Goal: Task Accomplishment & Management: Complete application form

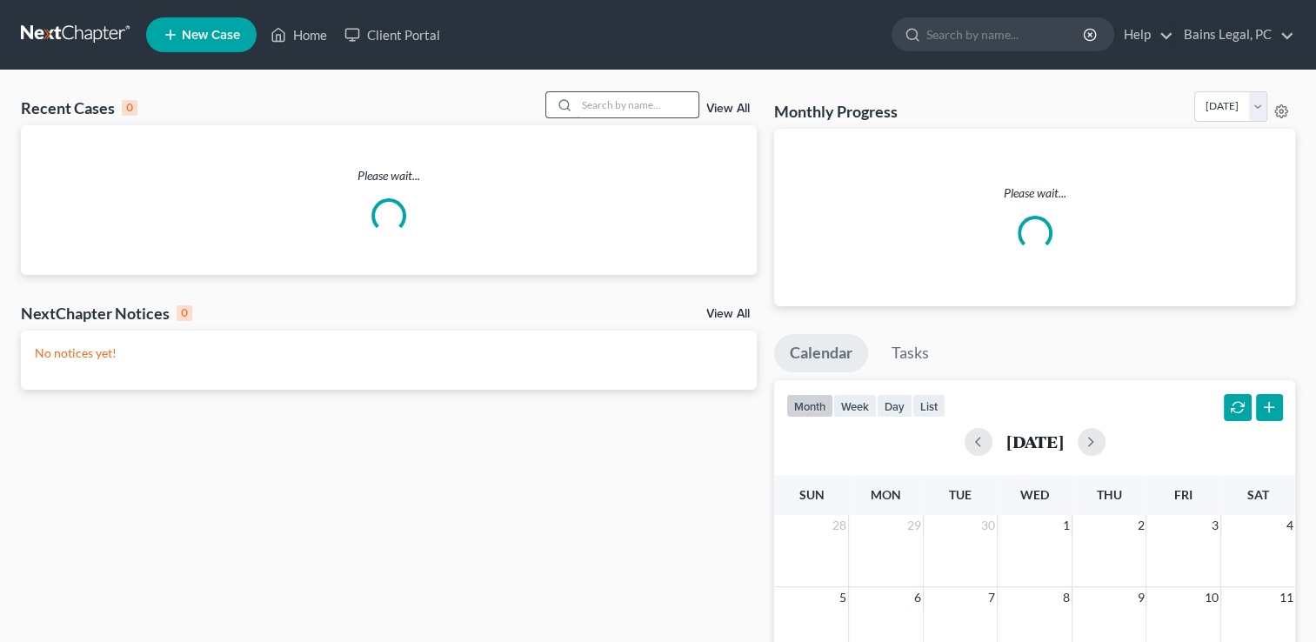
click at [652, 94] on input "search" at bounding box center [638, 104] width 122 height 25
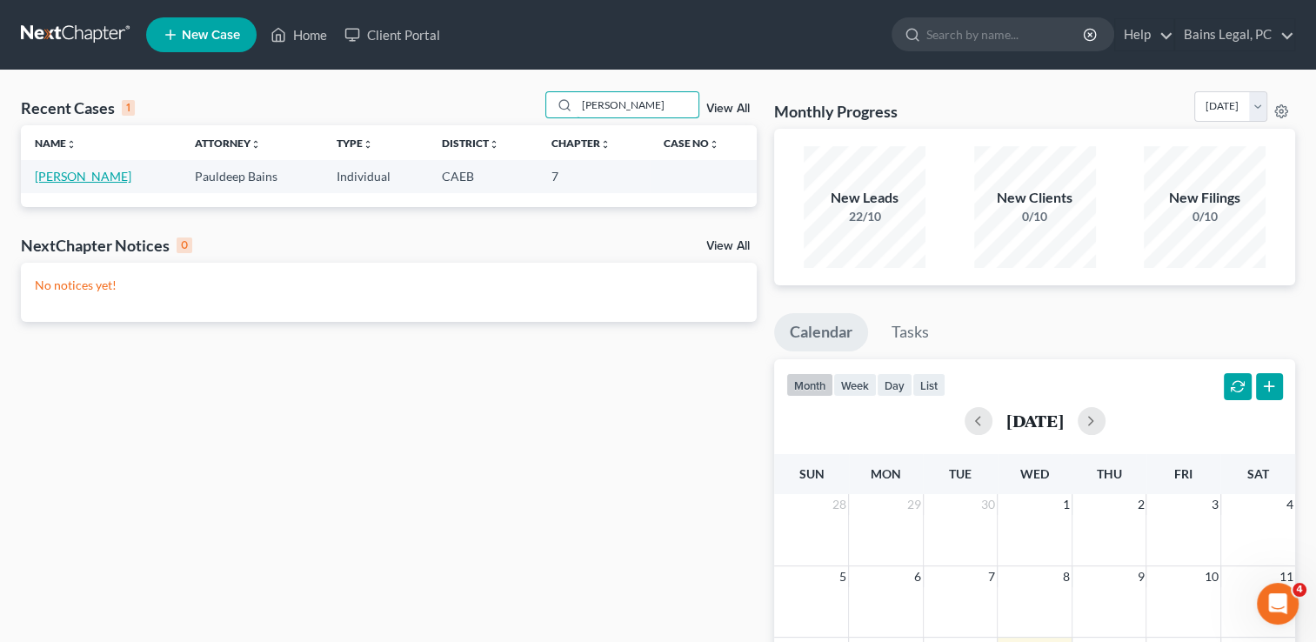
type input "[PERSON_NAME]"
click at [57, 176] on link "[PERSON_NAME]" at bounding box center [83, 176] width 97 height 15
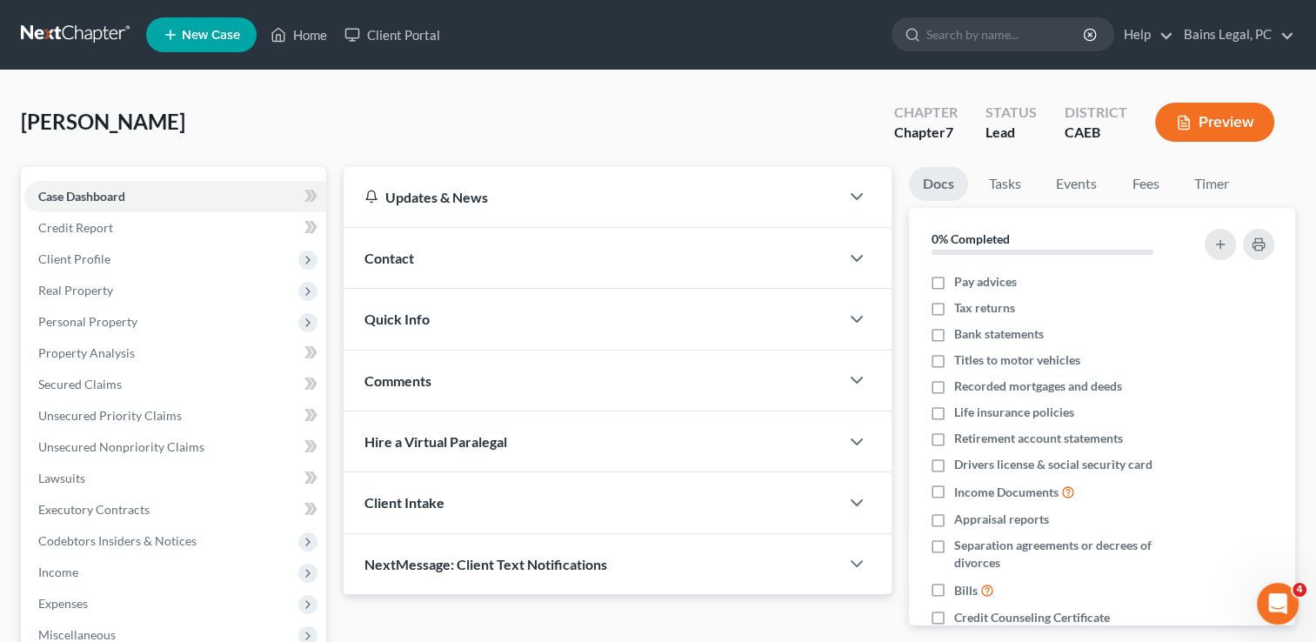
scroll to position [204, 0]
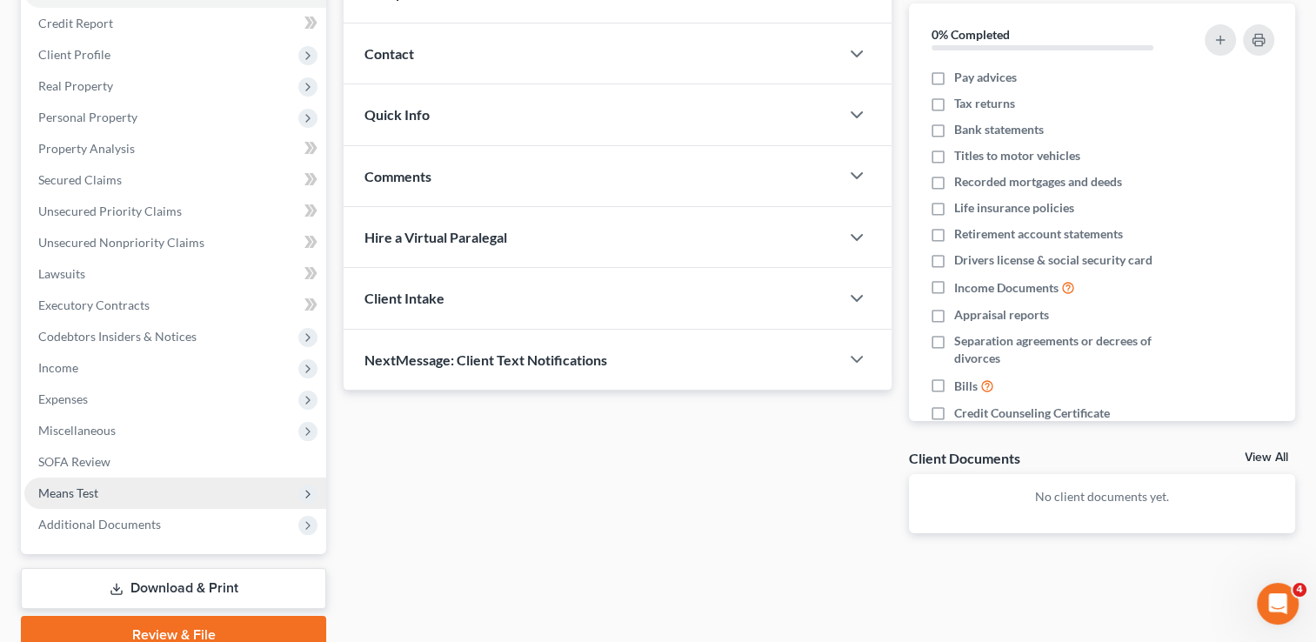
click at [75, 498] on span "Means Test" at bounding box center [68, 492] width 60 height 15
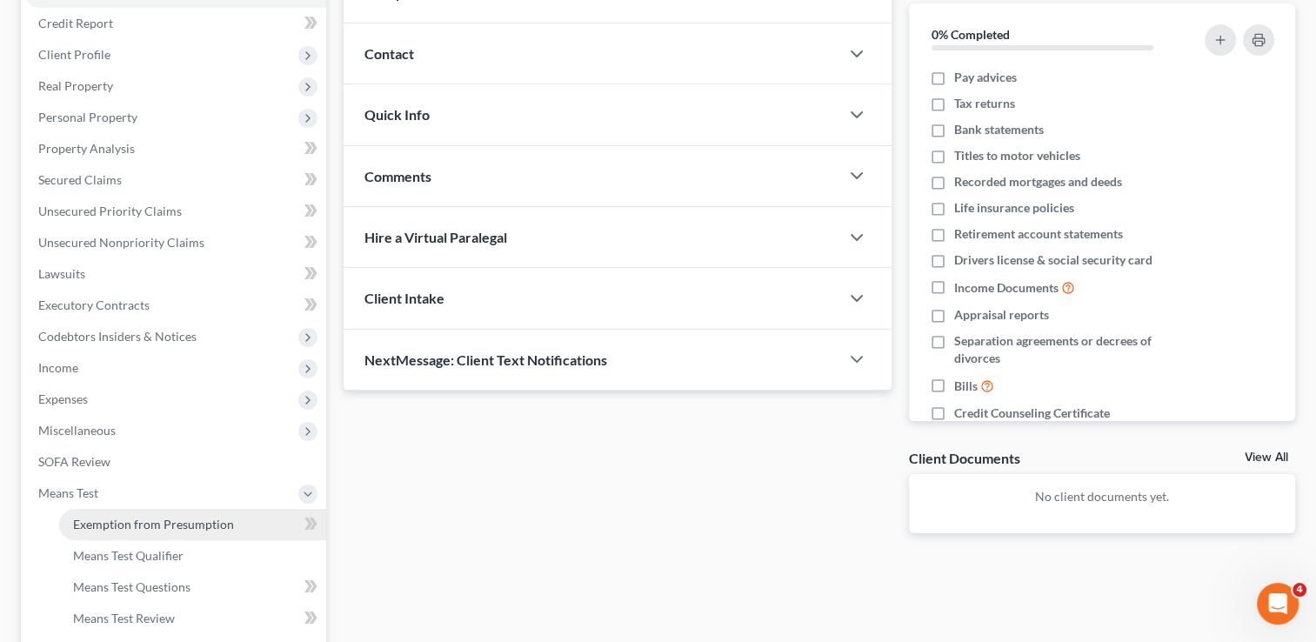
click at [118, 524] on span "Exemption from Presumption" at bounding box center [153, 524] width 161 height 15
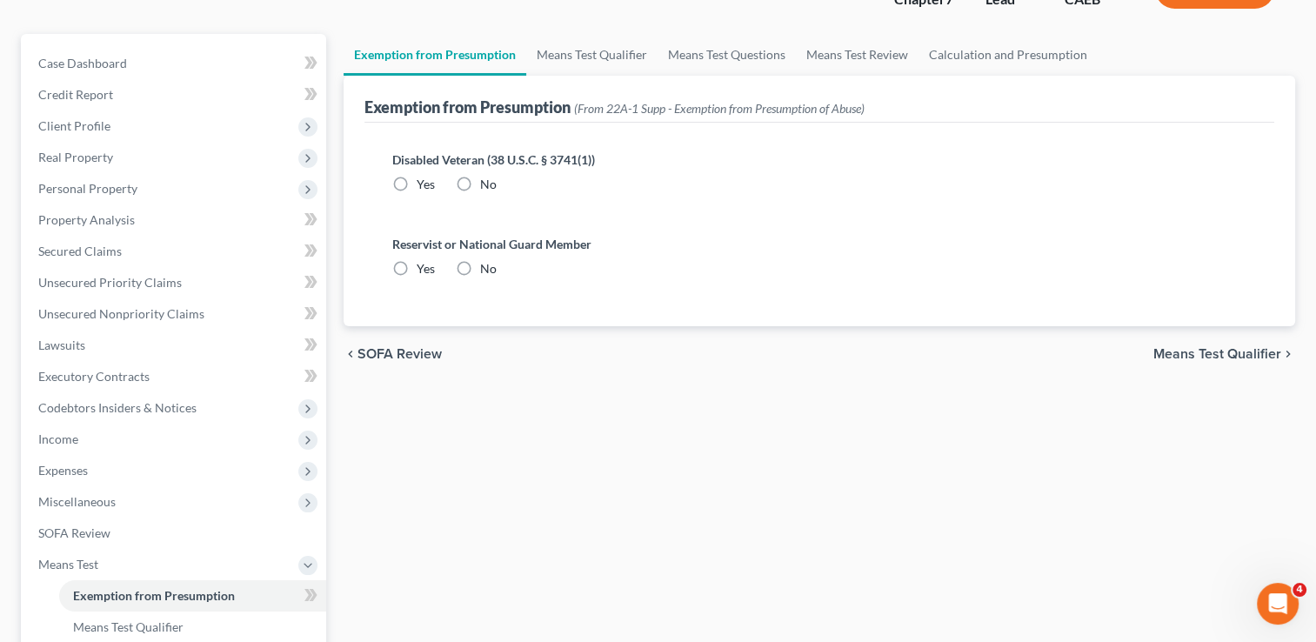
scroll to position [24, 0]
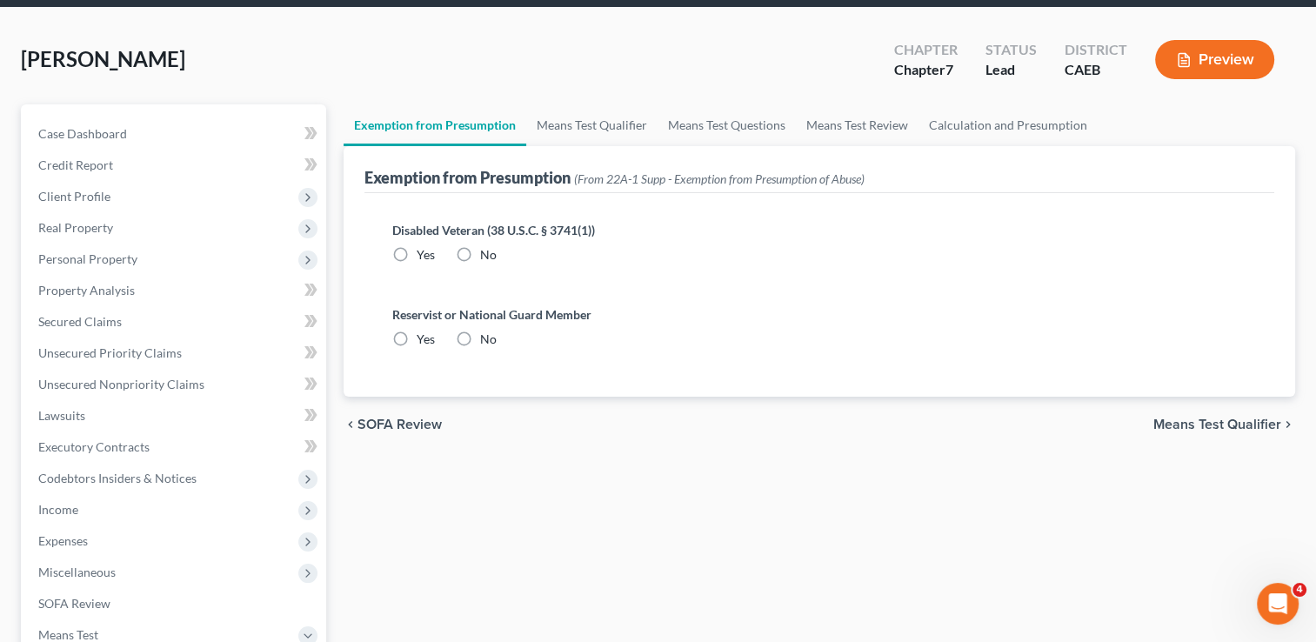
radio input "true"
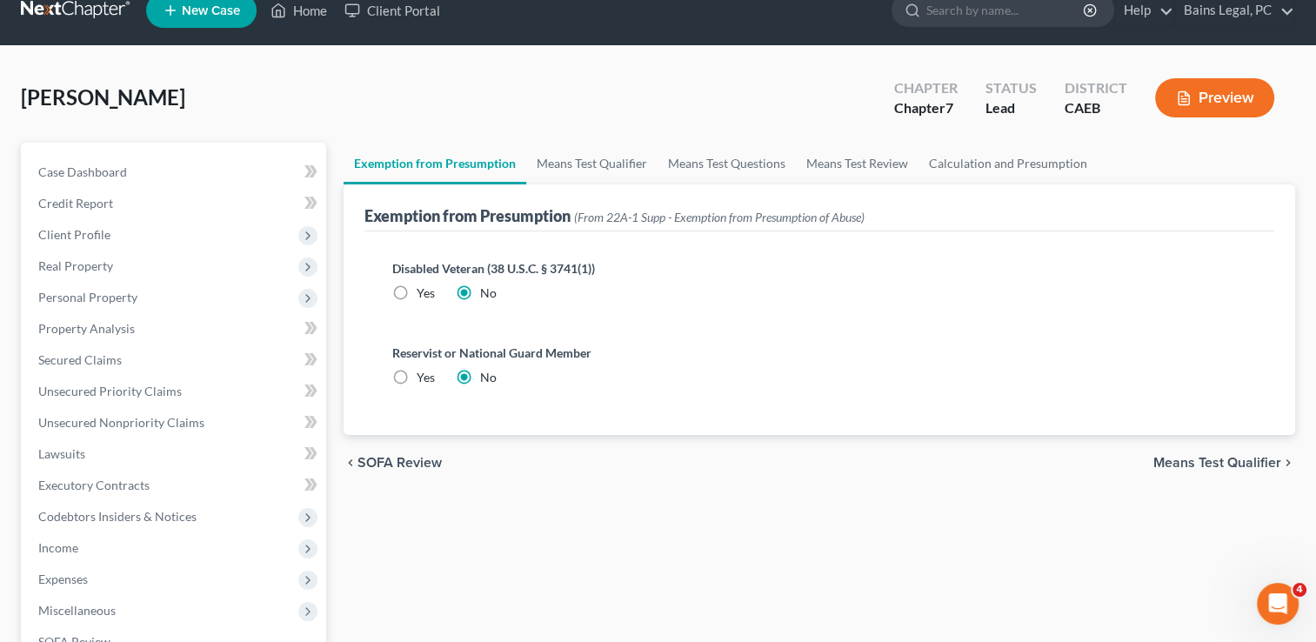
scroll to position [0, 0]
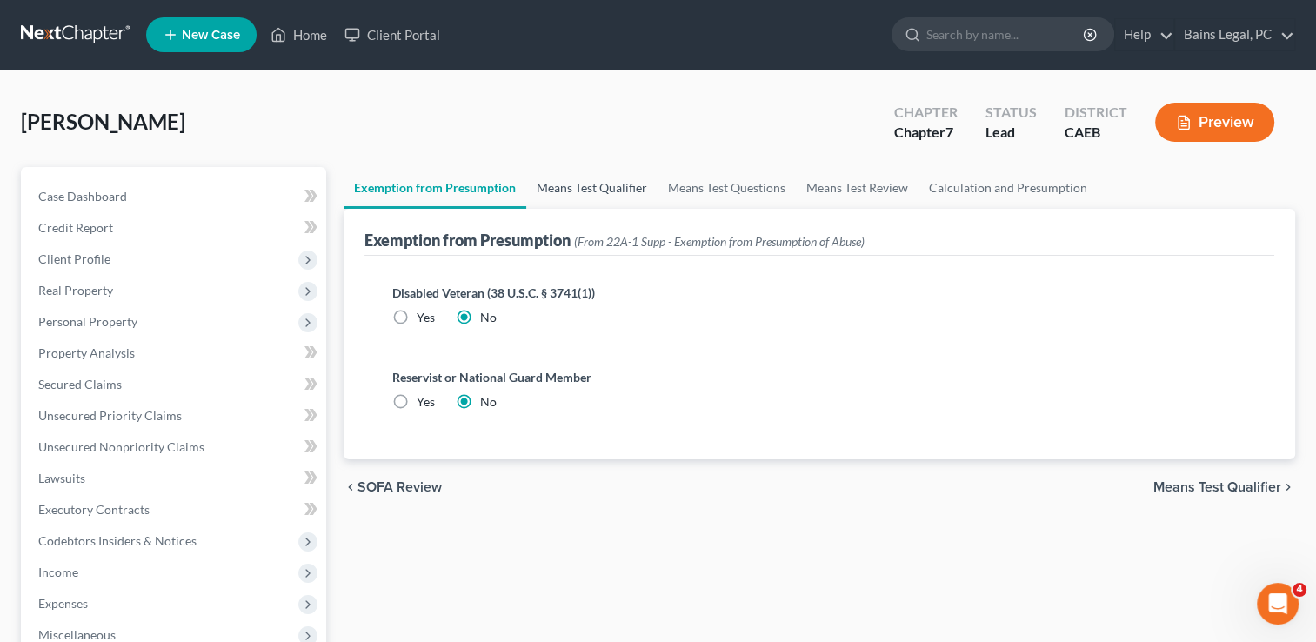
click at [636, 182] on link "Means Test Qualifier" at bounding box center [591, 188] width 131 height 42
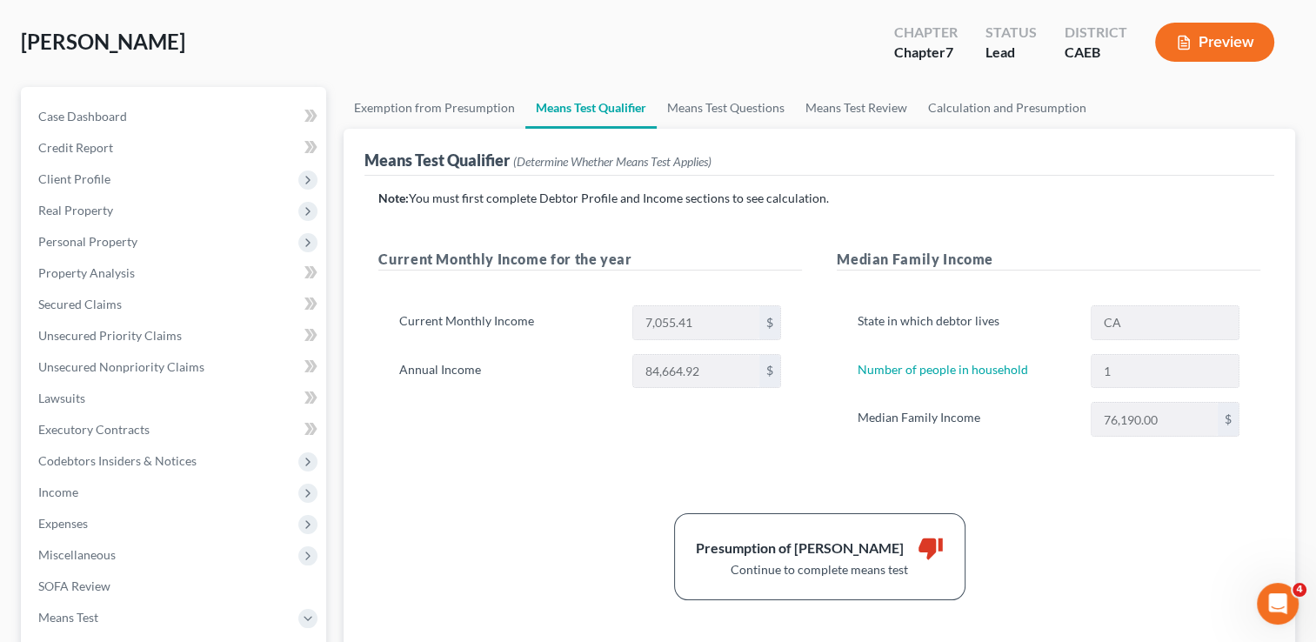
scroll to position [45, 0]
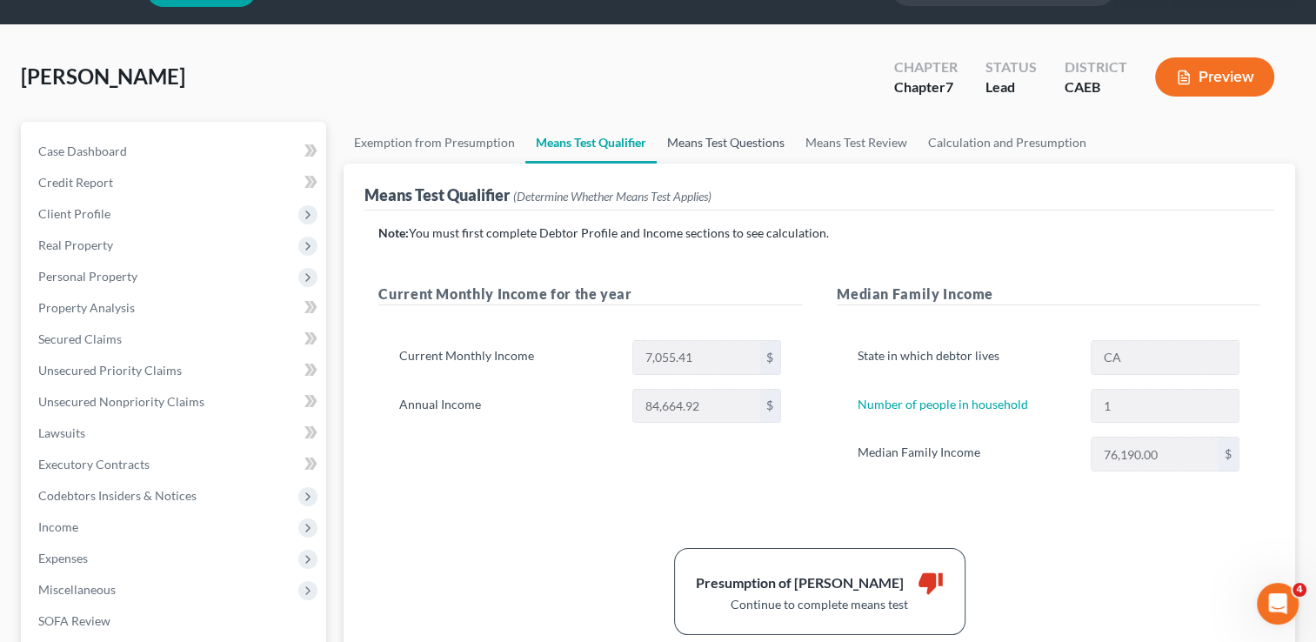
click at [739, 142] on link "Means Test Questions" at bounding box center [726, 143] width 138 height 42
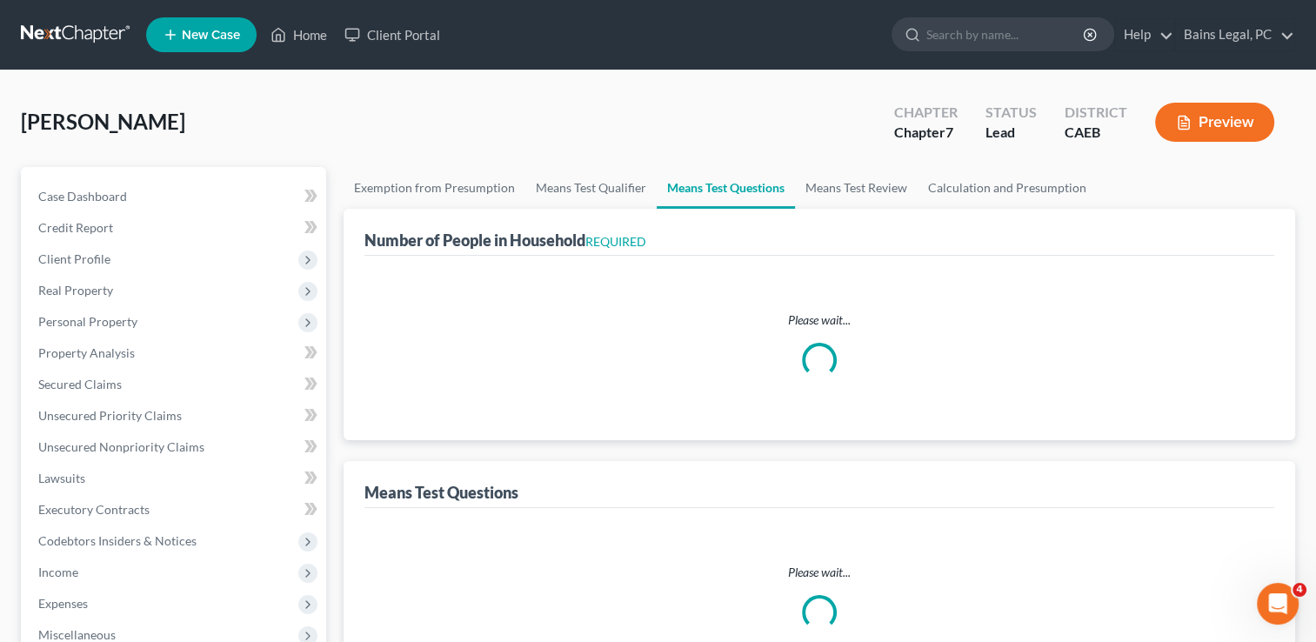
select select "1"
select select "60"
select select "1"
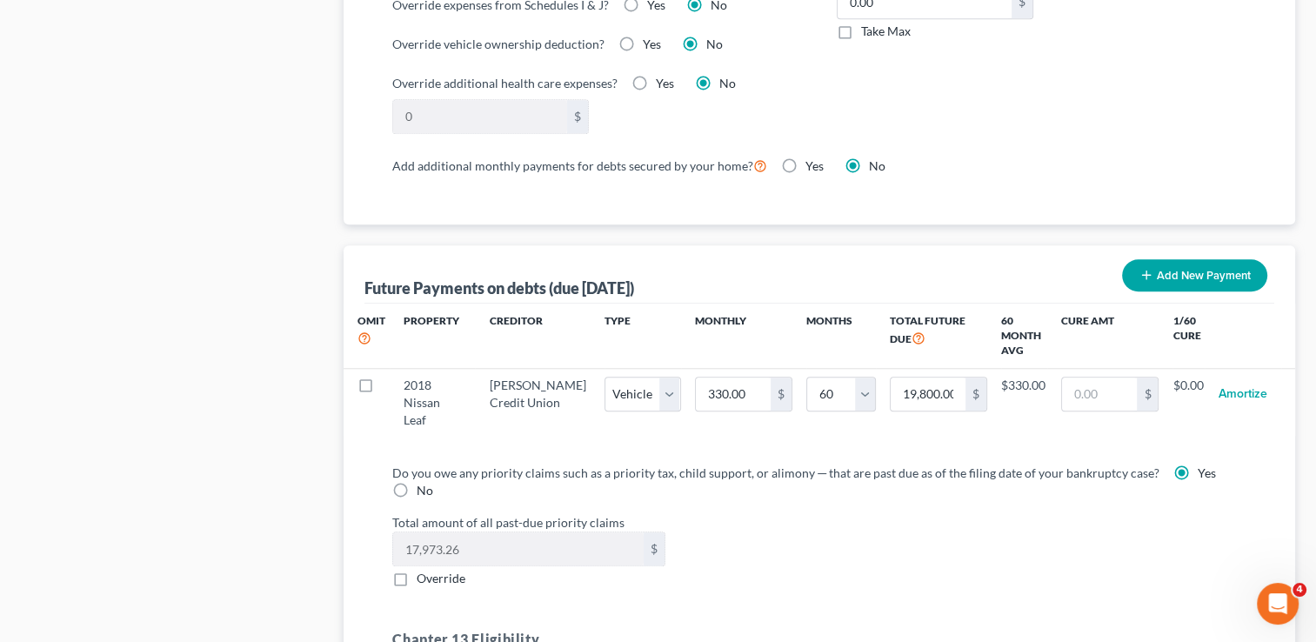
scroll to position [1850, 0]
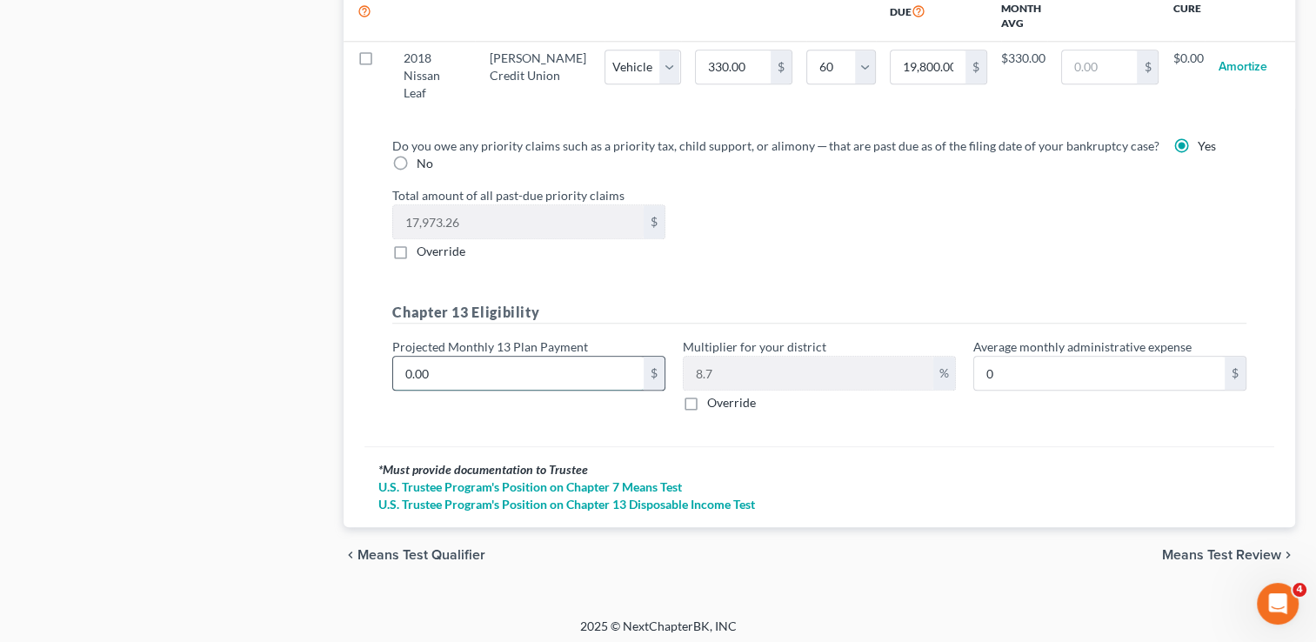
click at [611, 370] on input "0.00" at bounding box center [518, 373] width 251 height 33
type input "5"
type input "0.43"
type input "50"
type input "4.35"
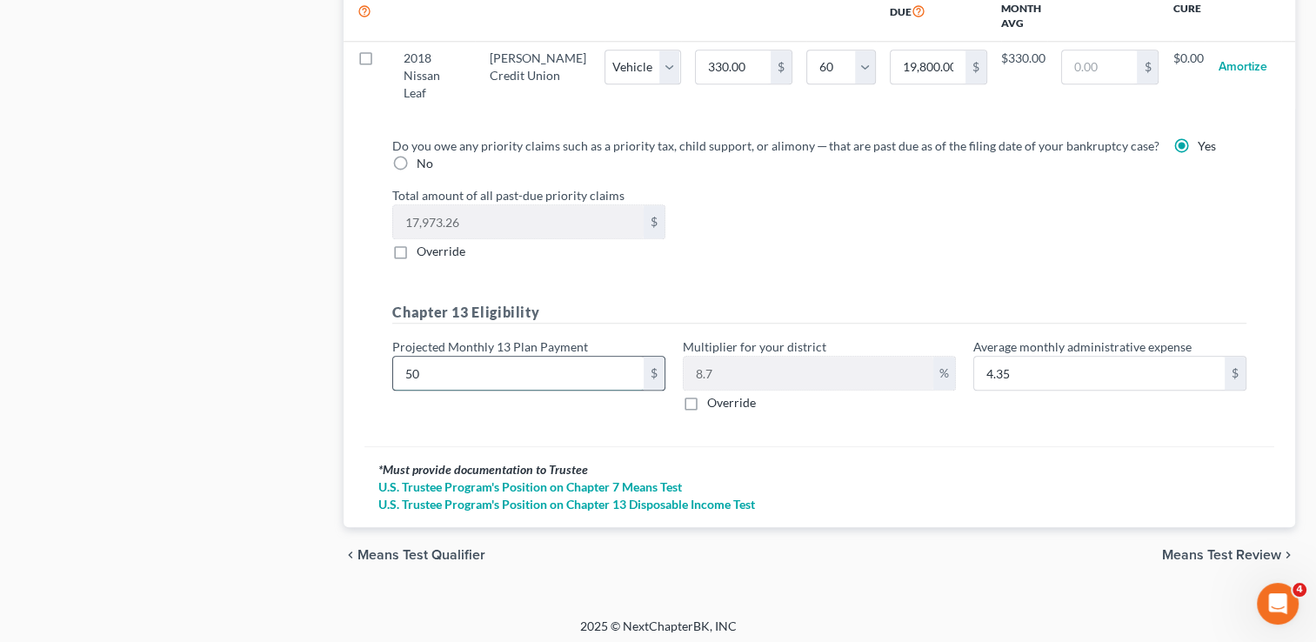
type input "500"
type input "43.50"
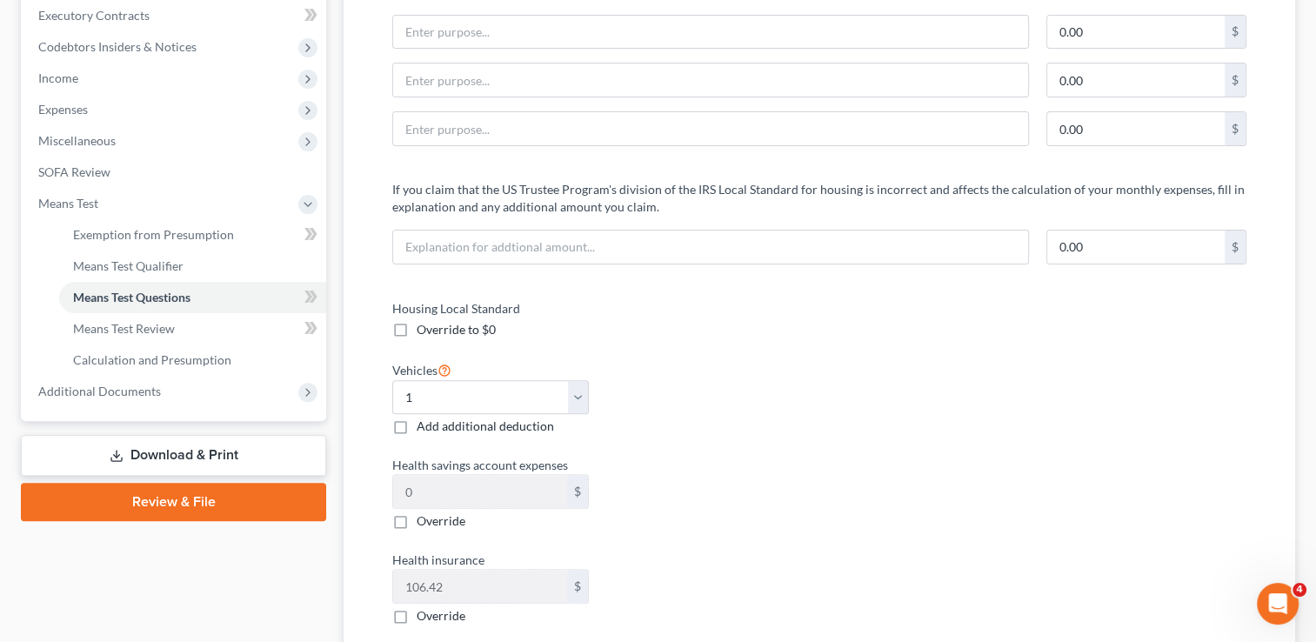
scroll to position [47, 0]
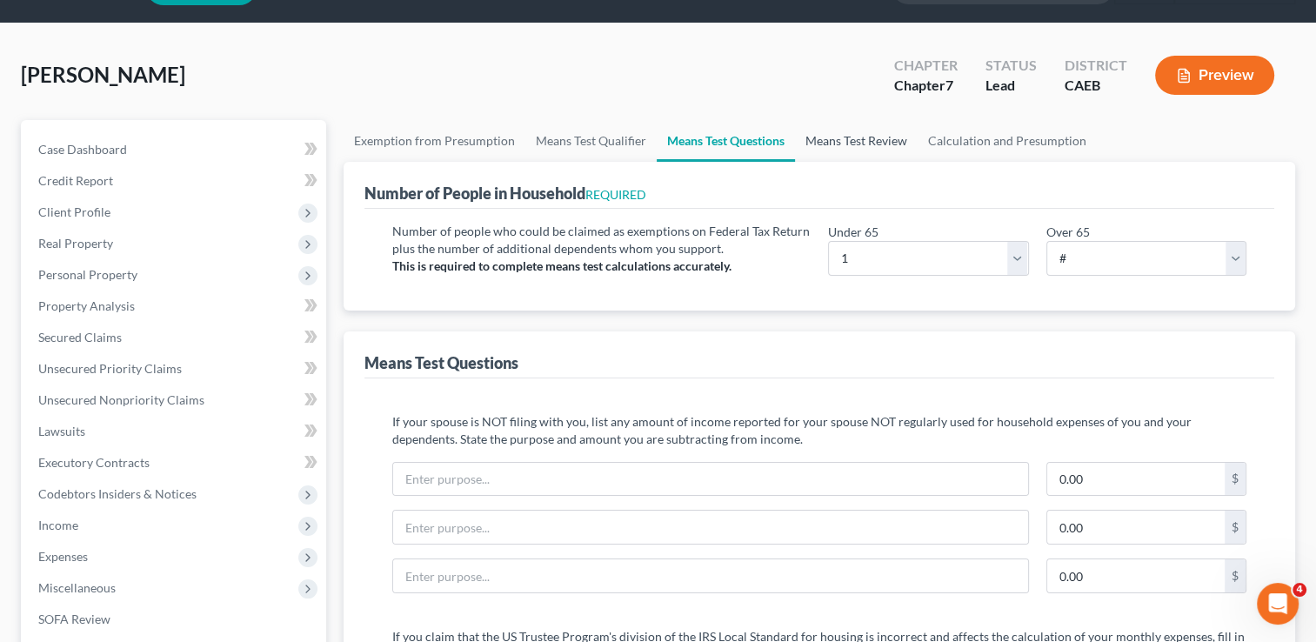
type input "500"
click at [852, 130] on link "Means Test Review" at bounding box center [856, 141] width 123 height 42
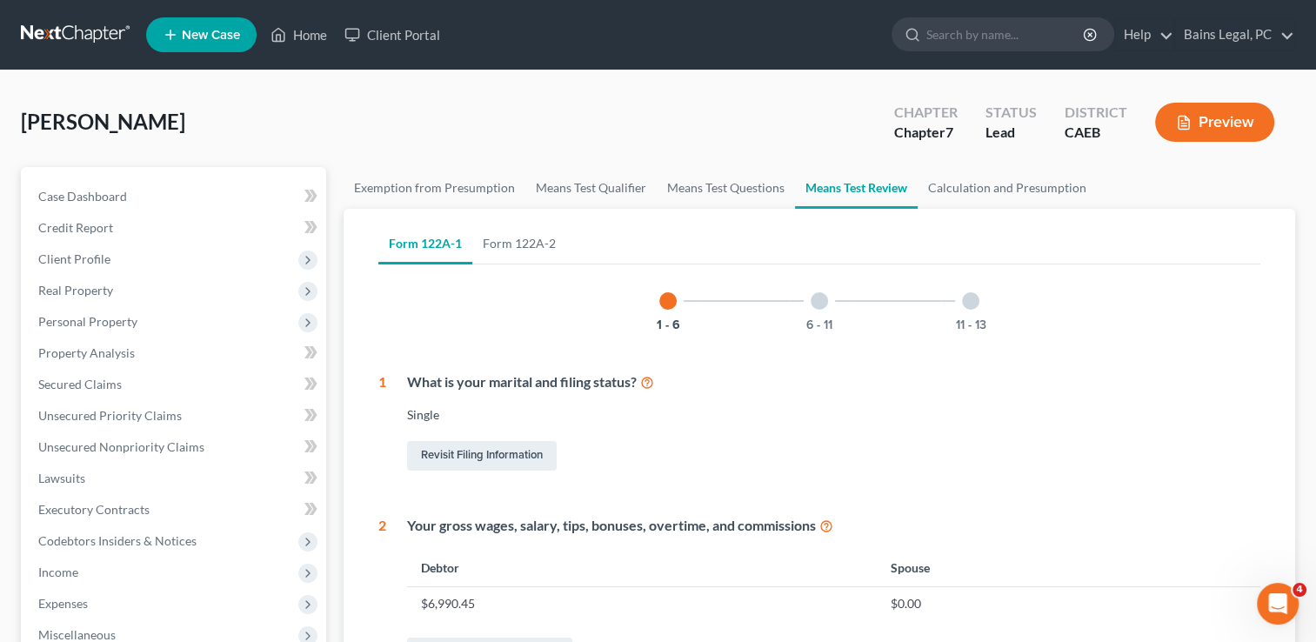
click at [359, 163] on div "[PERSON_NAME] Upgraded Chapter Chapter 7 Status Lead District CAEB Preview" at bounding box center [658, 129] width 1274 height 76
click at [388, 189] on link "Exemption from Presumption" at bounding box center [435, 188] width 182 height 42
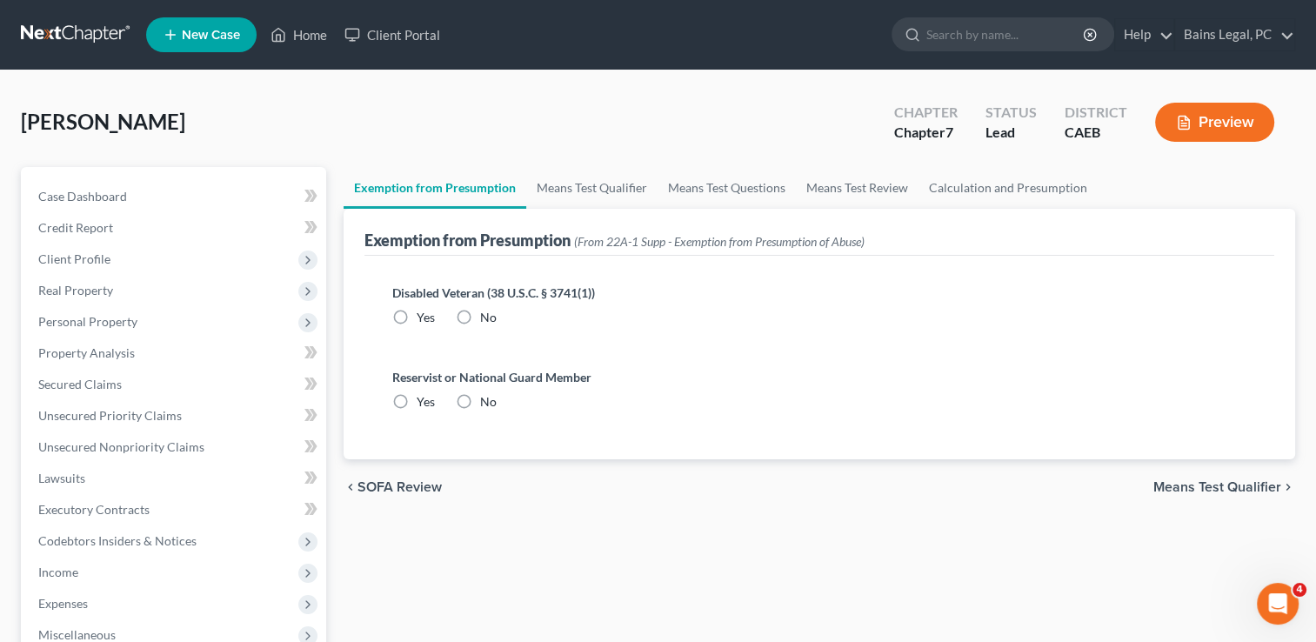
radio input "true"
click at [571, 186] on link "Means Test Qualifier" at bounding box center [591, 188] width 131 height 42
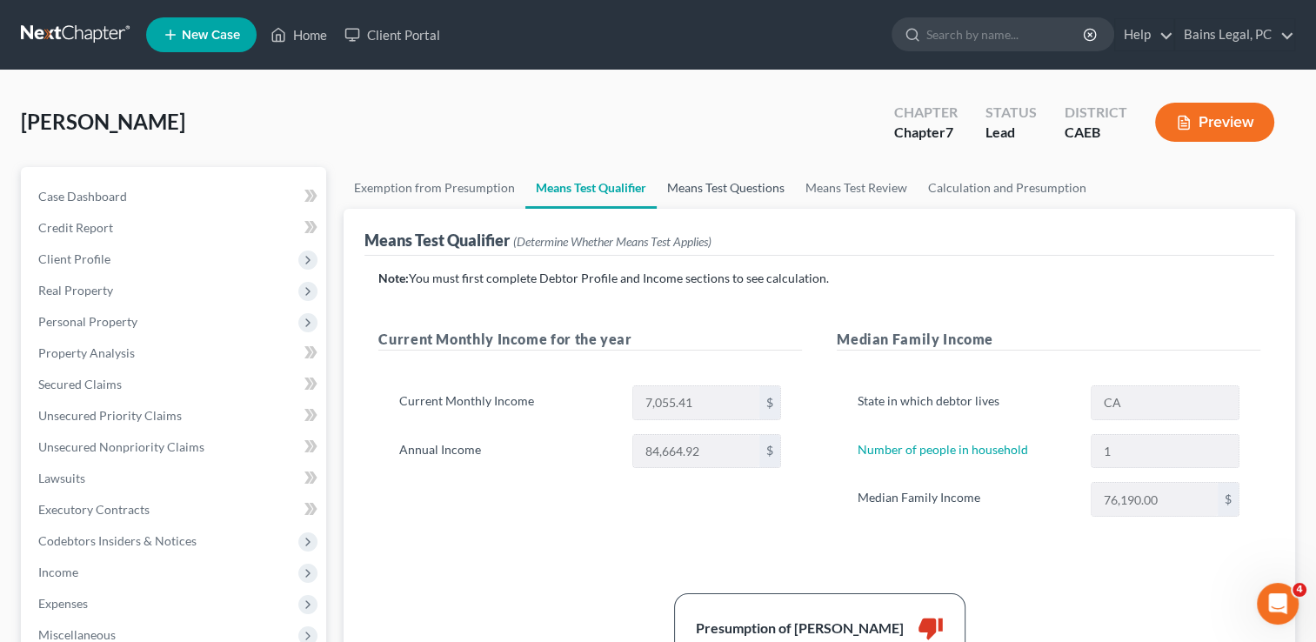
click at [709, 188] on link "Means Test Questions" at bounding box center [726, 188] width 138 height 42
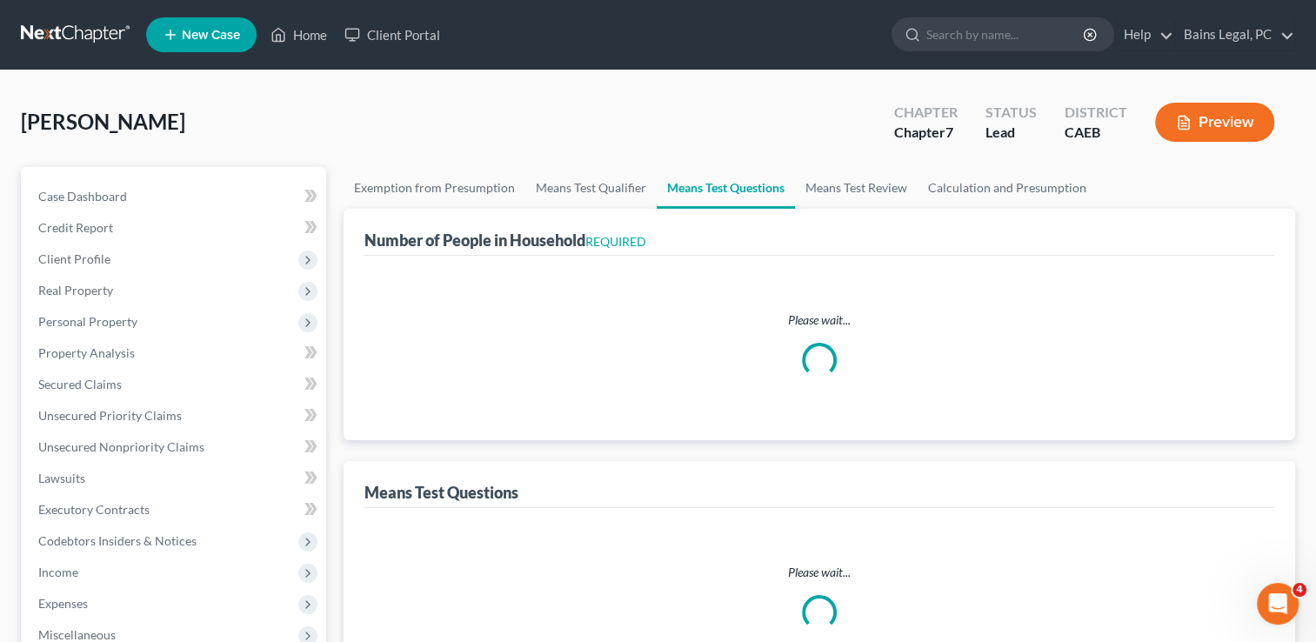
select select "1"
select select "60"
select select "1"
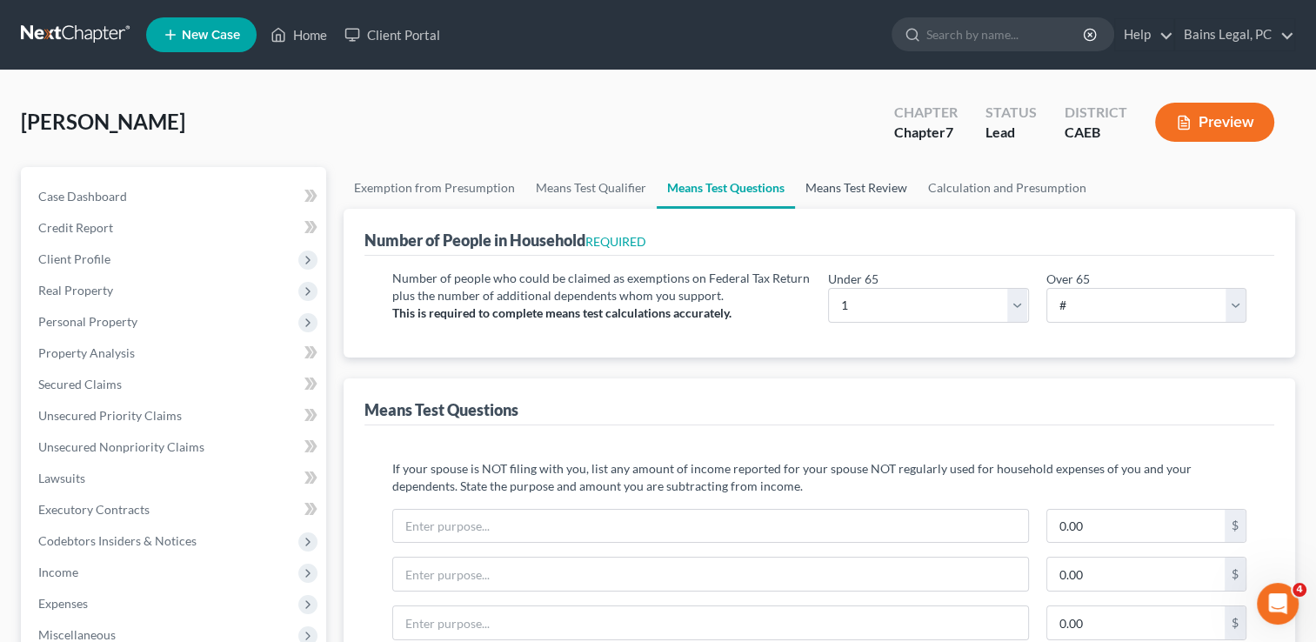
click at [859, 178] on link "Means Test Review" at bounding box center [856, 188] width 123 height 42
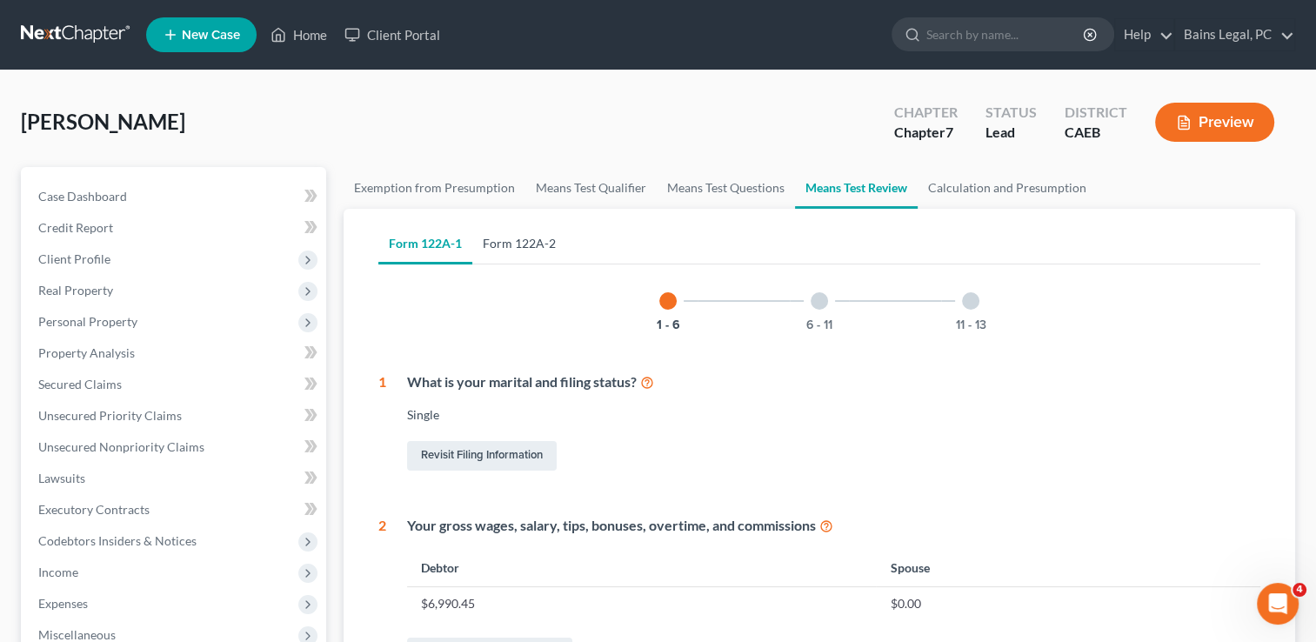
click at [522, 236] on link "Form 122A-2" at bounding box center [519, 244] width 94 height 42
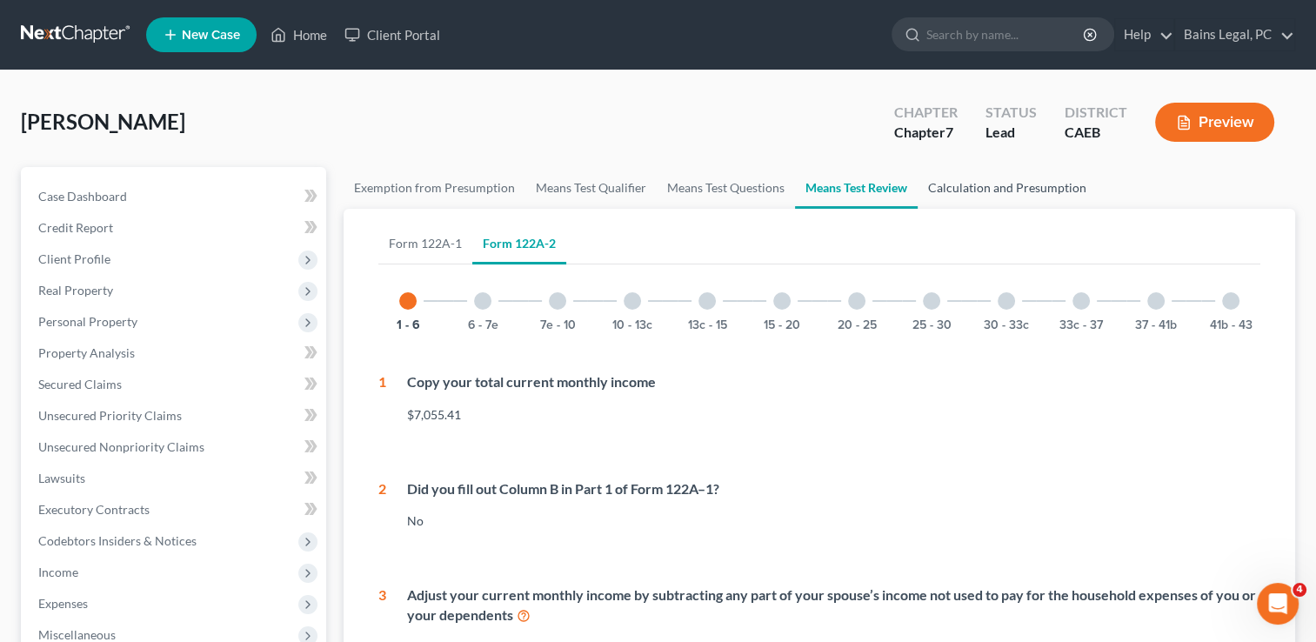
click at [1038, 190] on link "Calculation and Presumption" at bounding box center [1007, 188] width 179 height 42
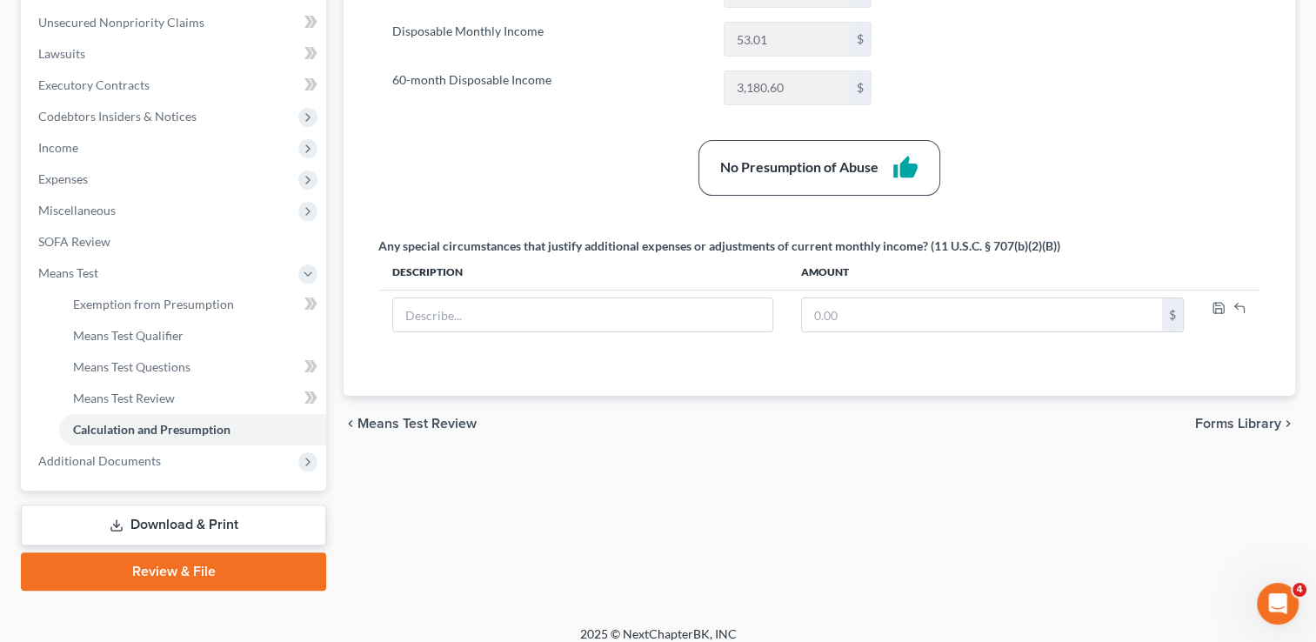
scroll to position [435, 0]
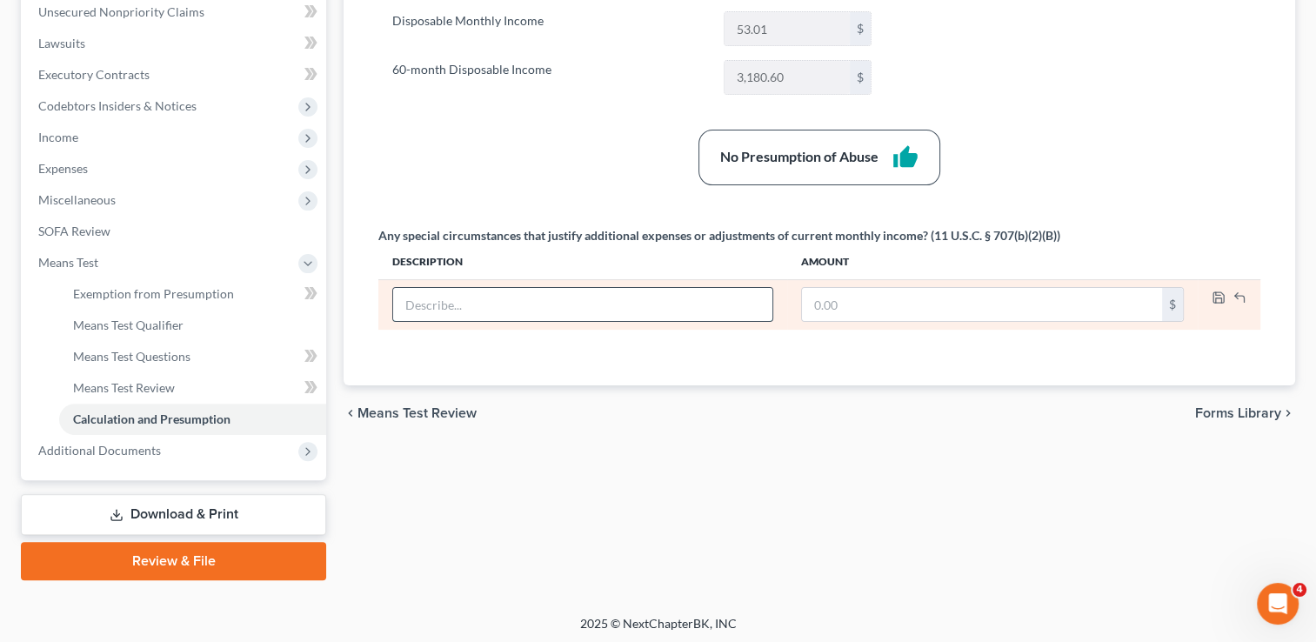
click at [445, 291] on input "text" at bounding box center [582, 304] width 379 height 33
type input "No longer operating business"
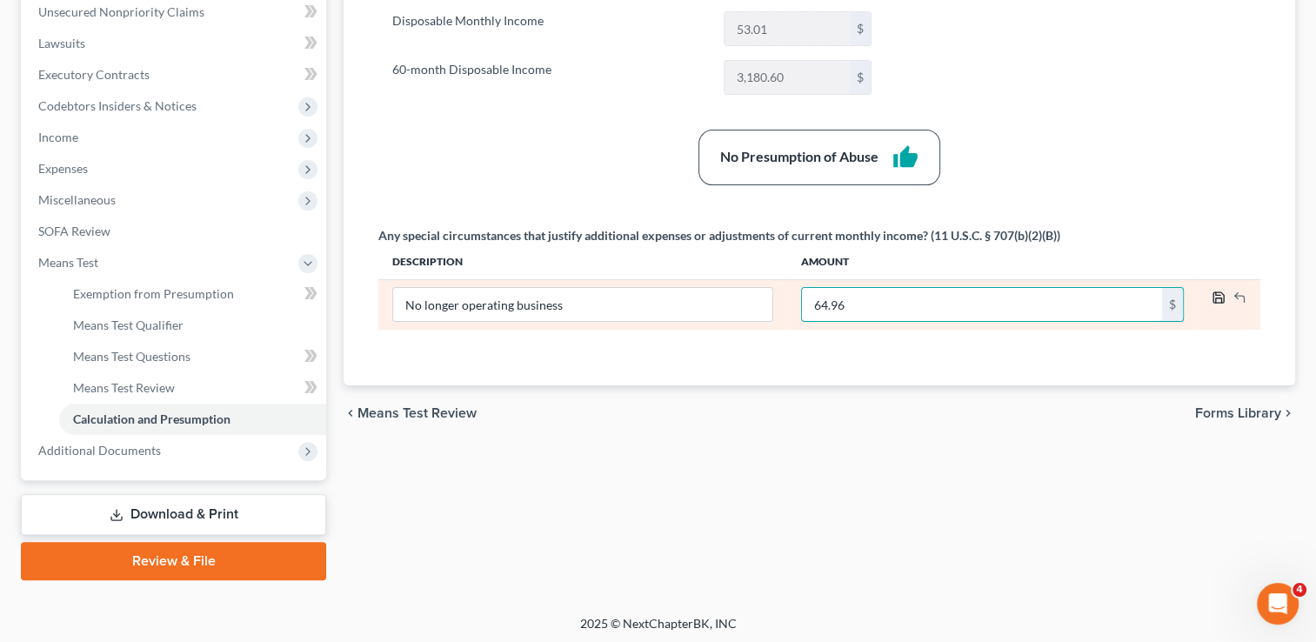
type input "64.96"
click at [1220, 296] on icon "button" at bounding box center [1219, 298] width 14 height 14
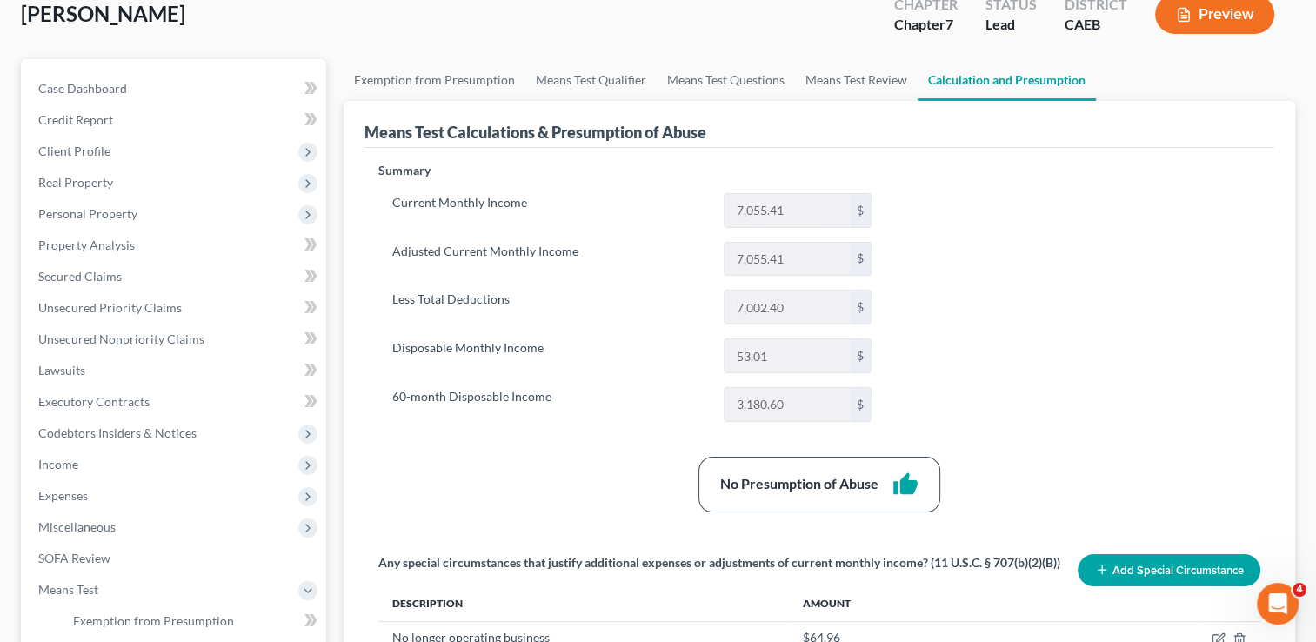
scroll to position [104, 0]
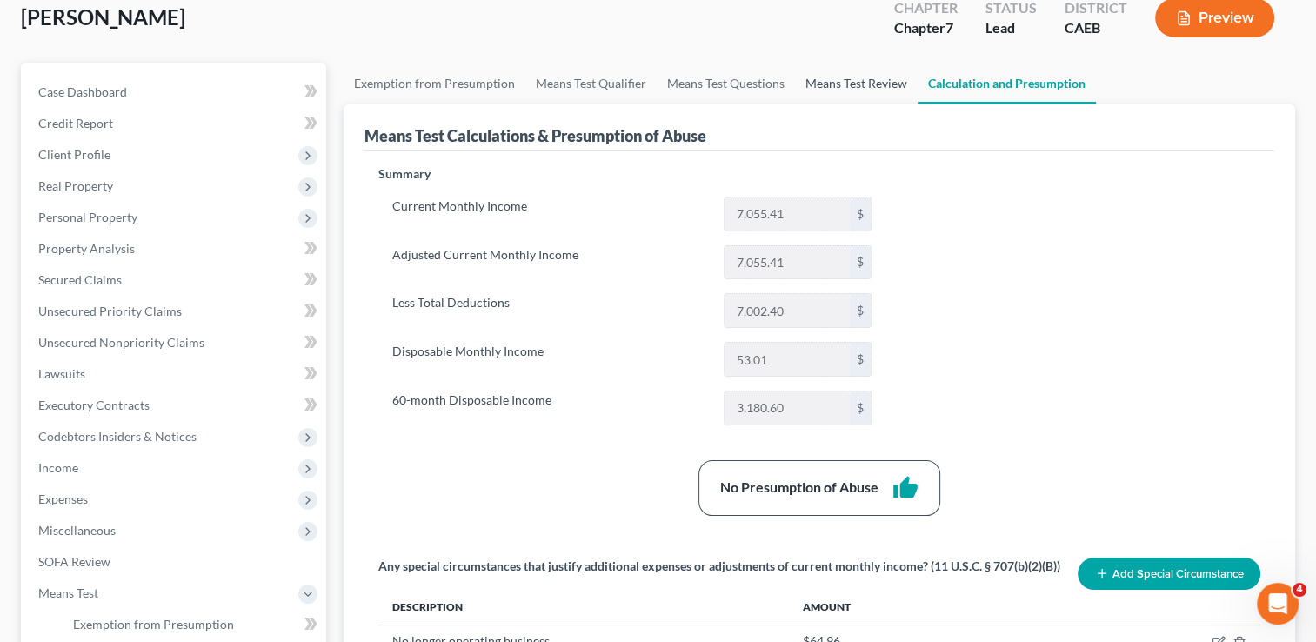
click at [857, 70] on link "Means Test Review" at bounding box center [856, 84] width 123 height 42
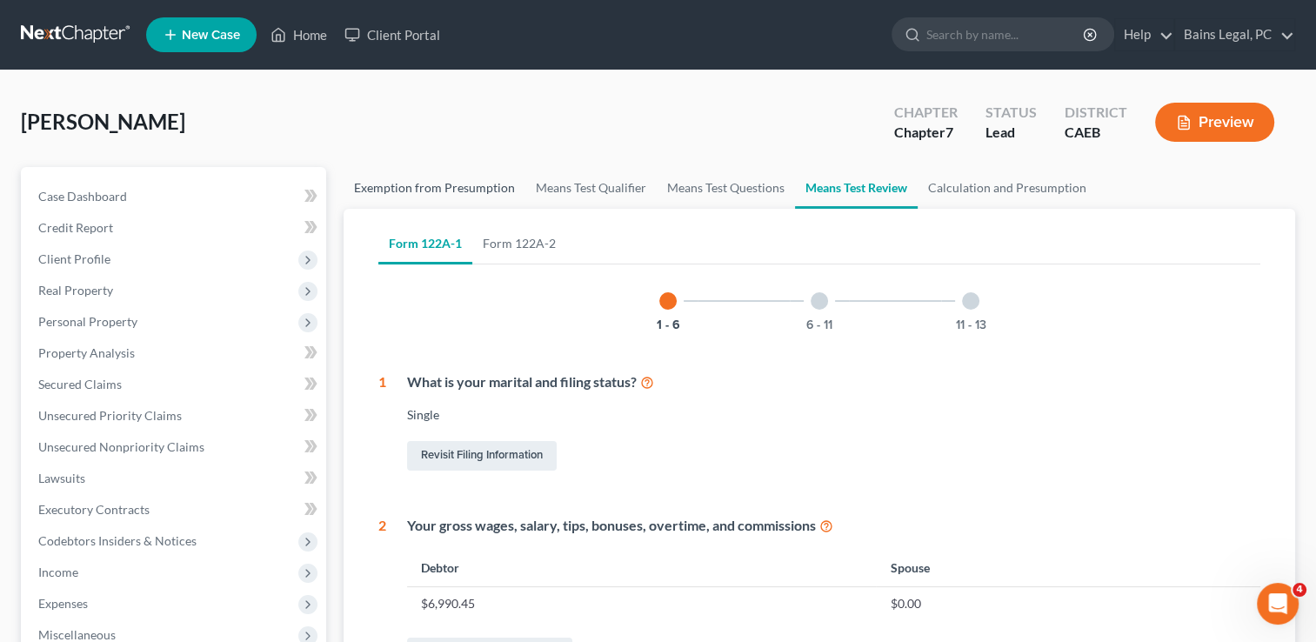
click at [400, 175] on link "Exemption from Presumption" at bounding box center [435, 188] width 182 height 42
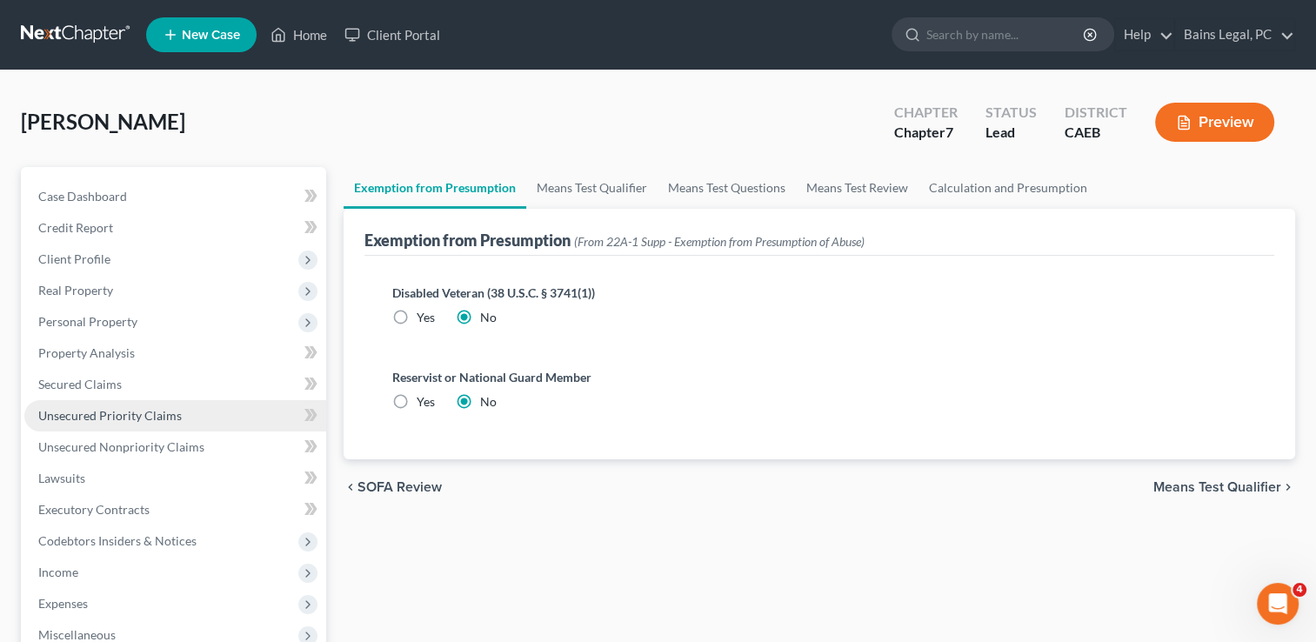
click at [95, 419] on span "Unsecured Priority Claims" at bounding box center [110, 415] width 144 height 15
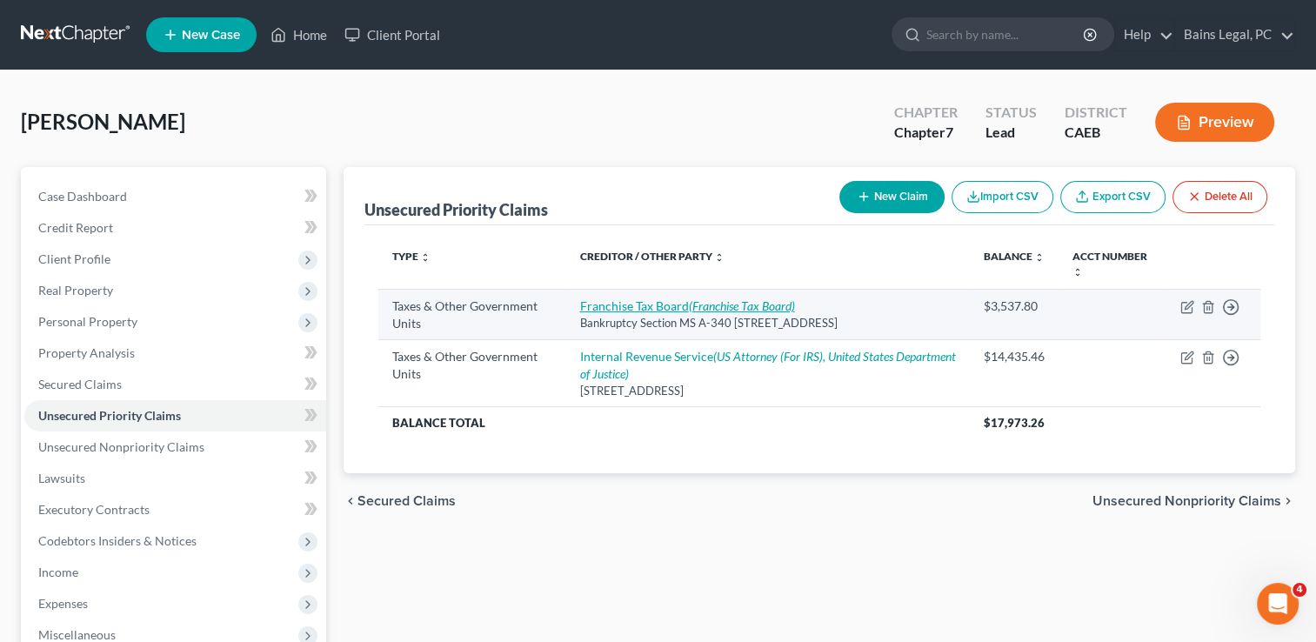
click at [717, 308] on icon "(Franchise Tax Board)" at bounding box center [741, 305] width 106 height 15
select select "3"
select select "4"
select select "0"
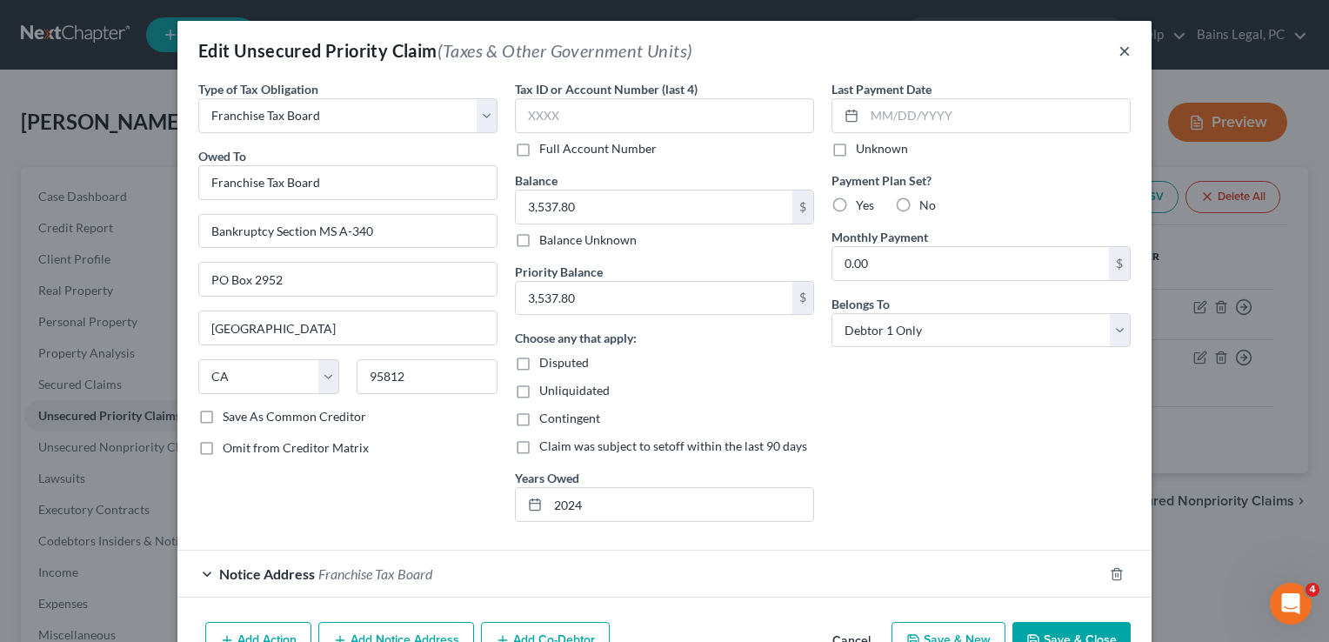
click at [1119, 52] on button "×" at bounding box center [1125, 50] width 12 height 21
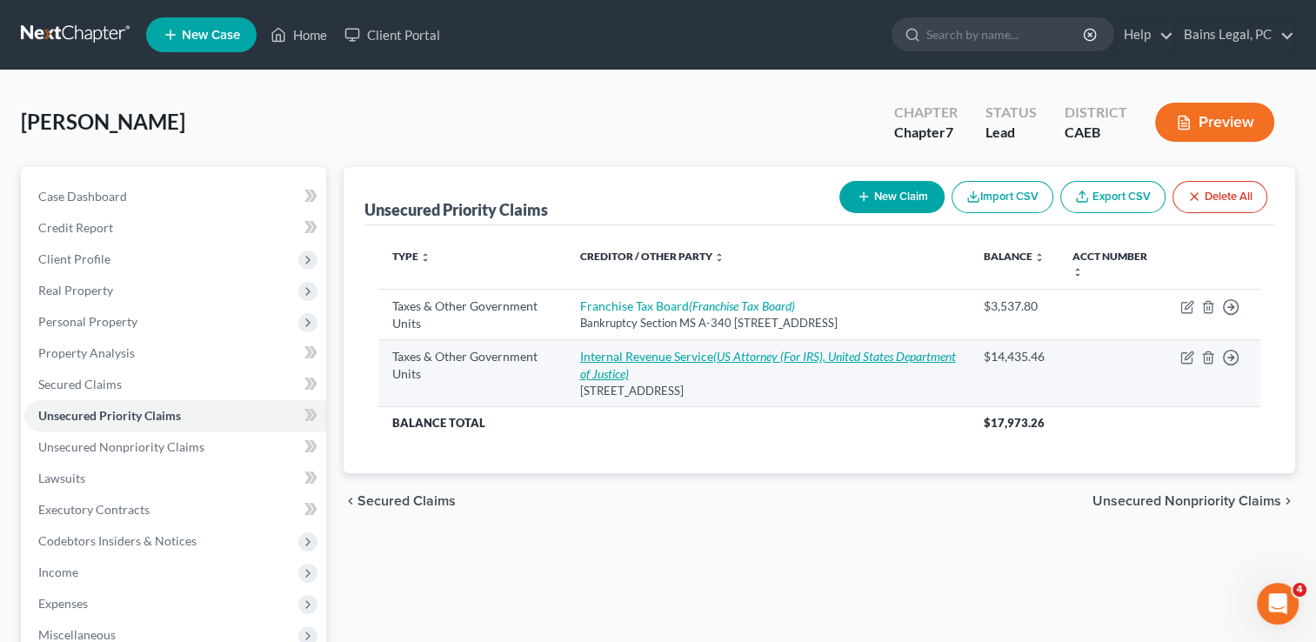
click at [799, 356] on icon "(US Attorney (For IRS), United States Department of Justice)" at bounding box center [767, 365] width 376 height 32
select select "0"
select select "39"
select select "0"
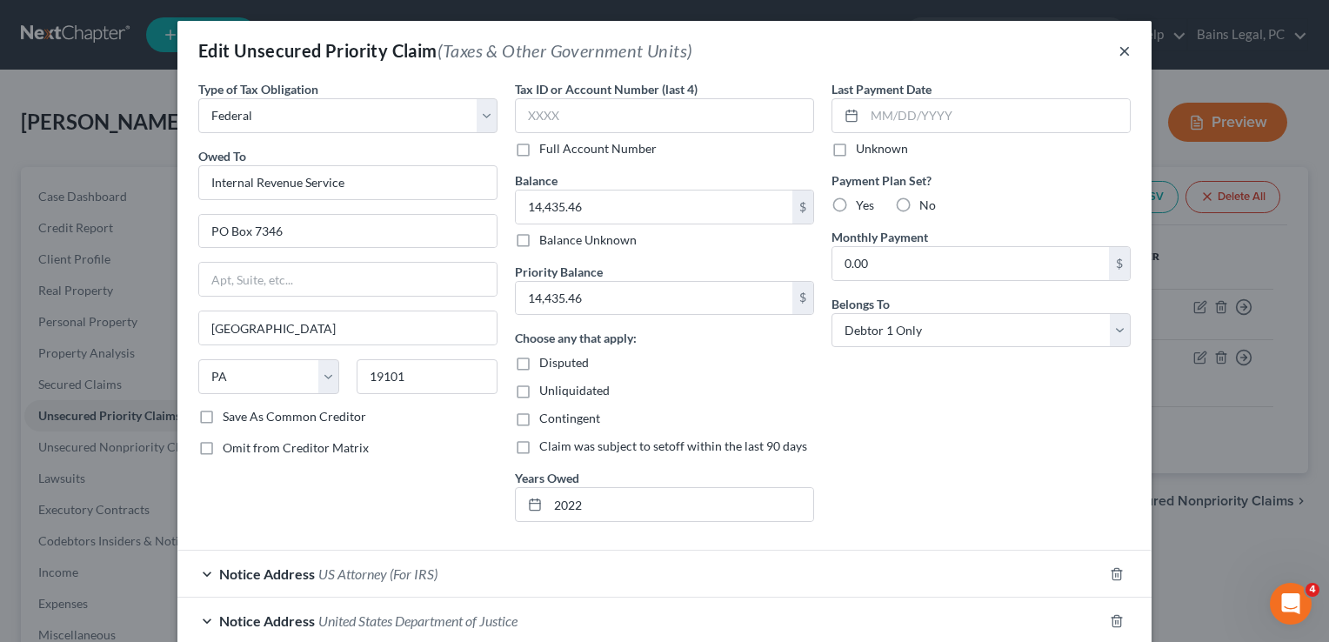
click at [1119, 50] on button "×" at bounding box center [1125, 50] width 12 height 21
